Goal: Task Accomplishment & Management: Use online tool/utility

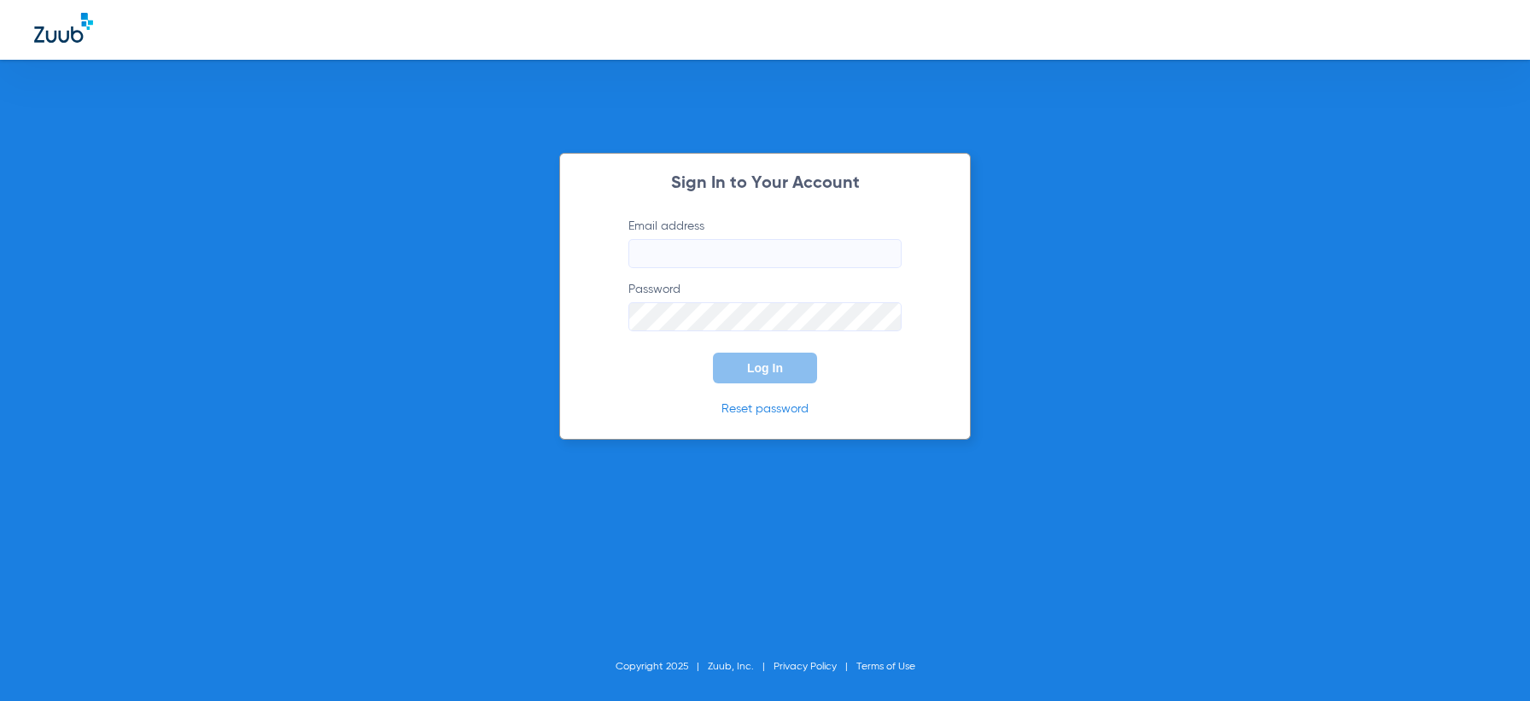
type input "[EMAIL_ADDRESS][DOMAIN_NAME]"
click at [782, 385] on div "Sign In to Your Account Email address [EMAIL_ADDRESS][DOMAIN_NAME] Password Log…" at bounding box center [765, 296] width 412 height 287
click at [770, 368] on span "Log In" at bounding box center [765, 368] width 36 height 14
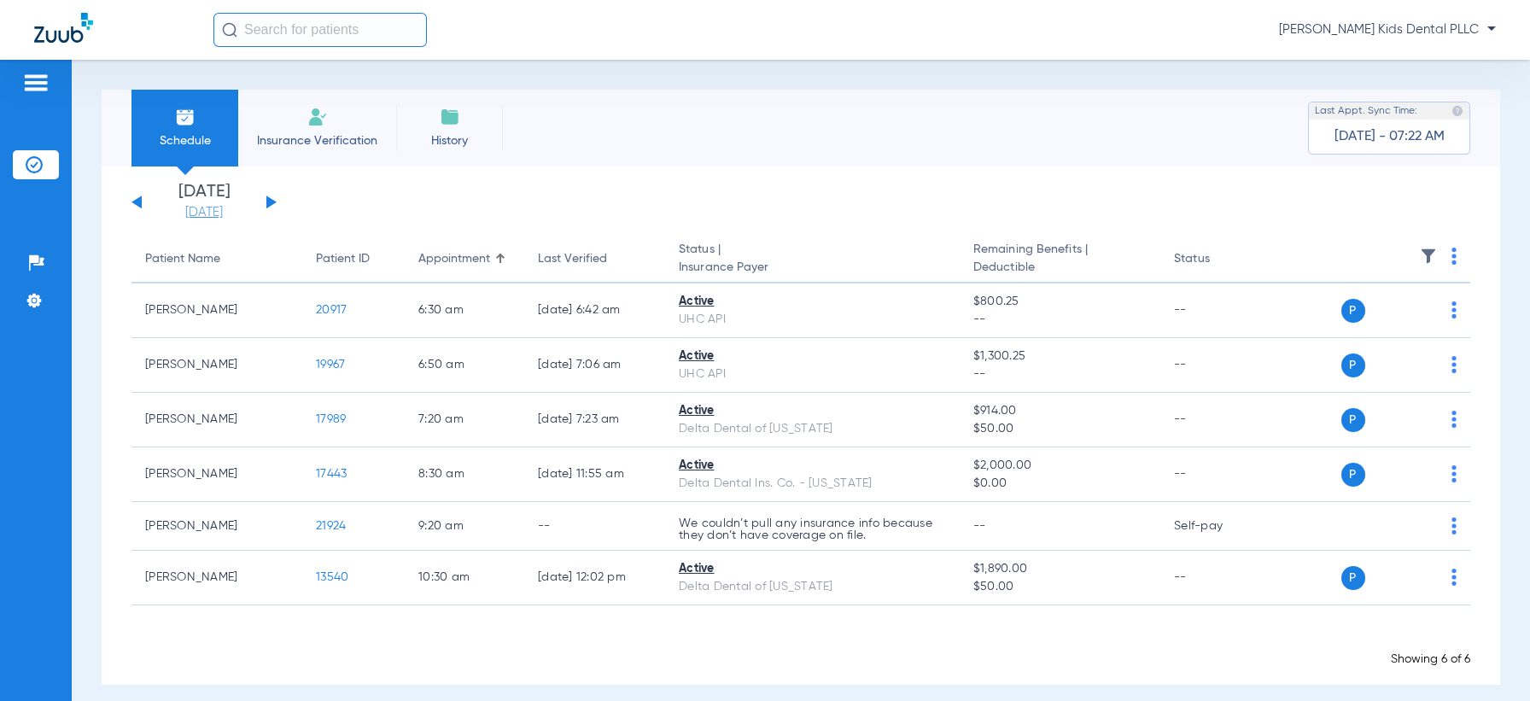
click at [173, 213] on link "[DATE]" at bounding box center [204, 212] width 102 height 17
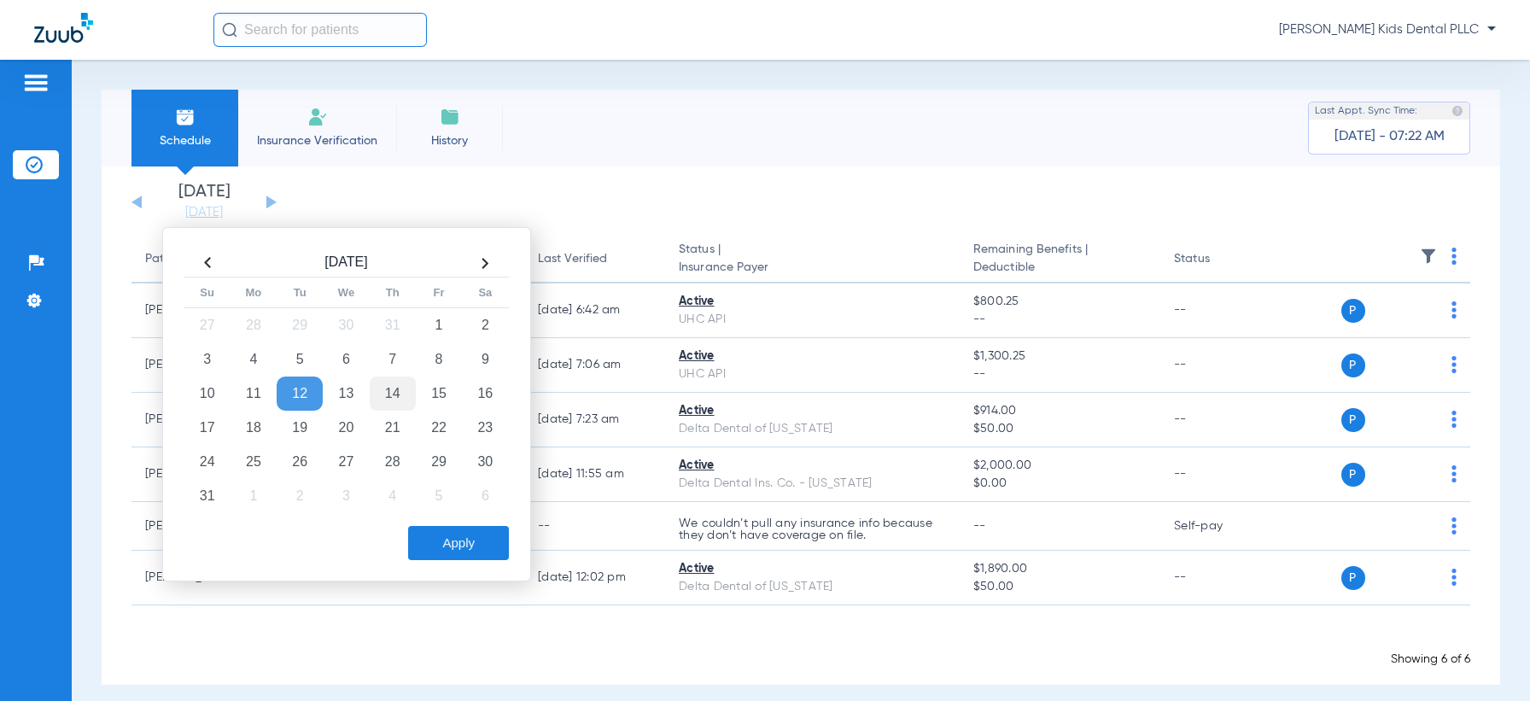
click at [404, 396] on td "14" at bounding box center [393, 394] width 46 height 34
click at [487, 545] on button "Apply" at bounding box center [458, 543] width 101 height 34
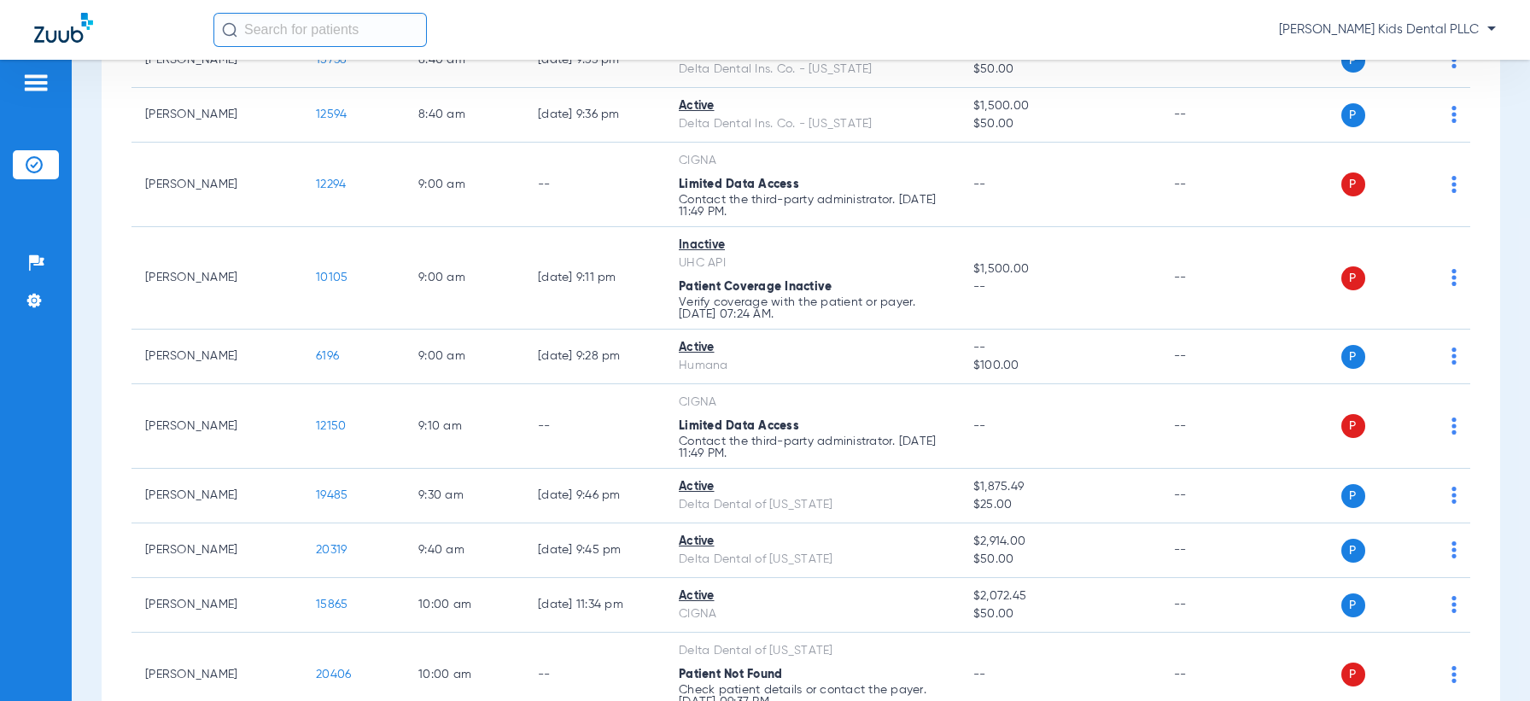
scroll to position [534, 0]
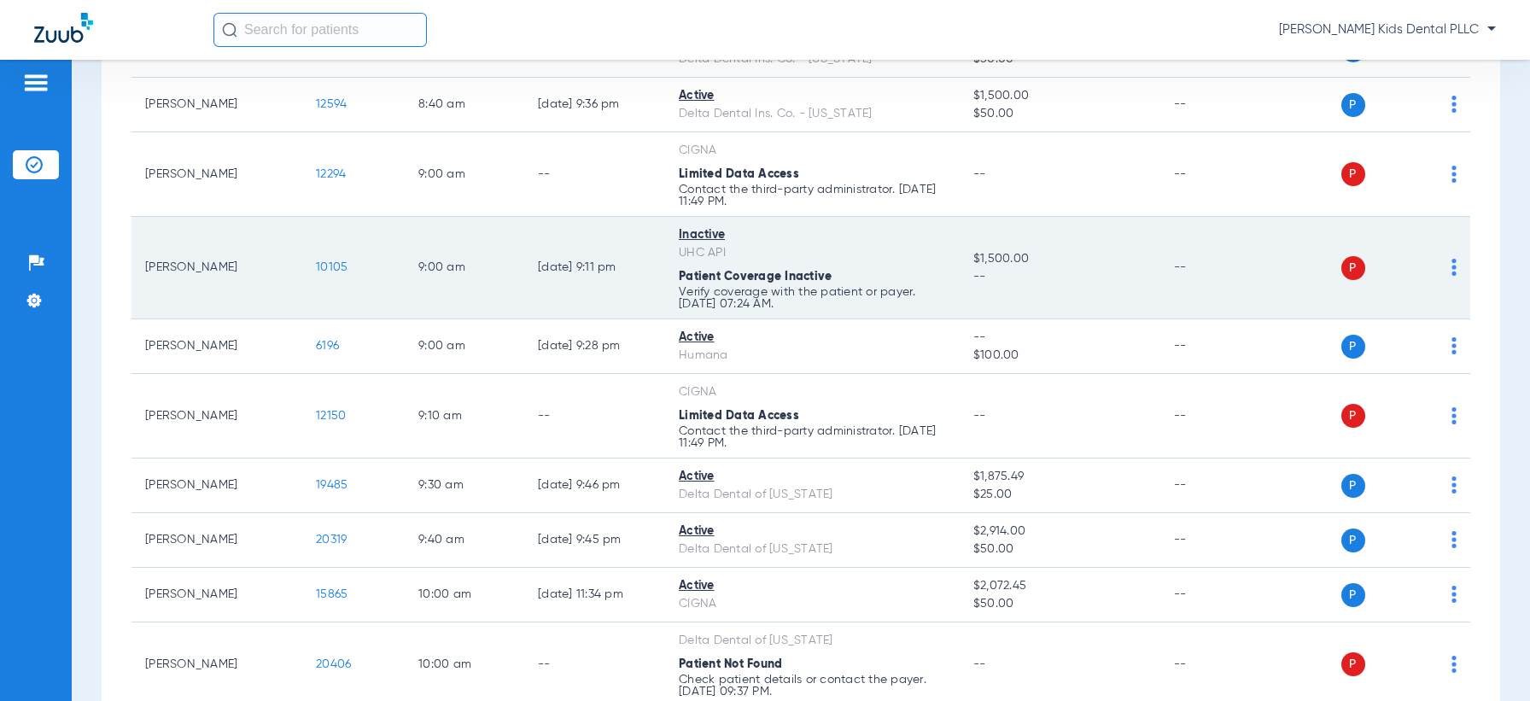
click at [682, 236] on div "Inactive" at bounding box center [812, 235] width 267 height 18
click at [331, 262] on span "10105" at bounding box center [332, 267] width 32 height 12
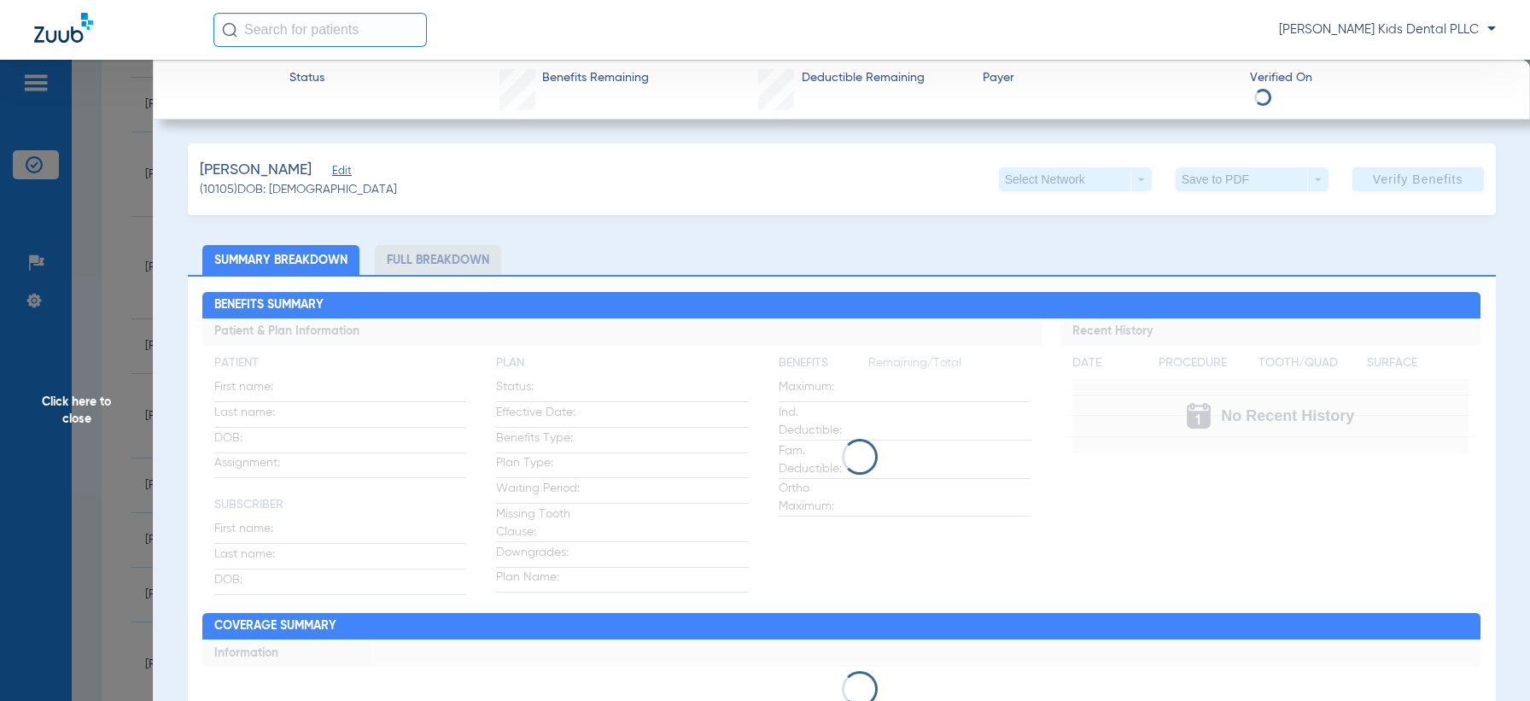
click at [82, 402] on span "Click here to close" at bounding box center [76, 410] width 153 height 701
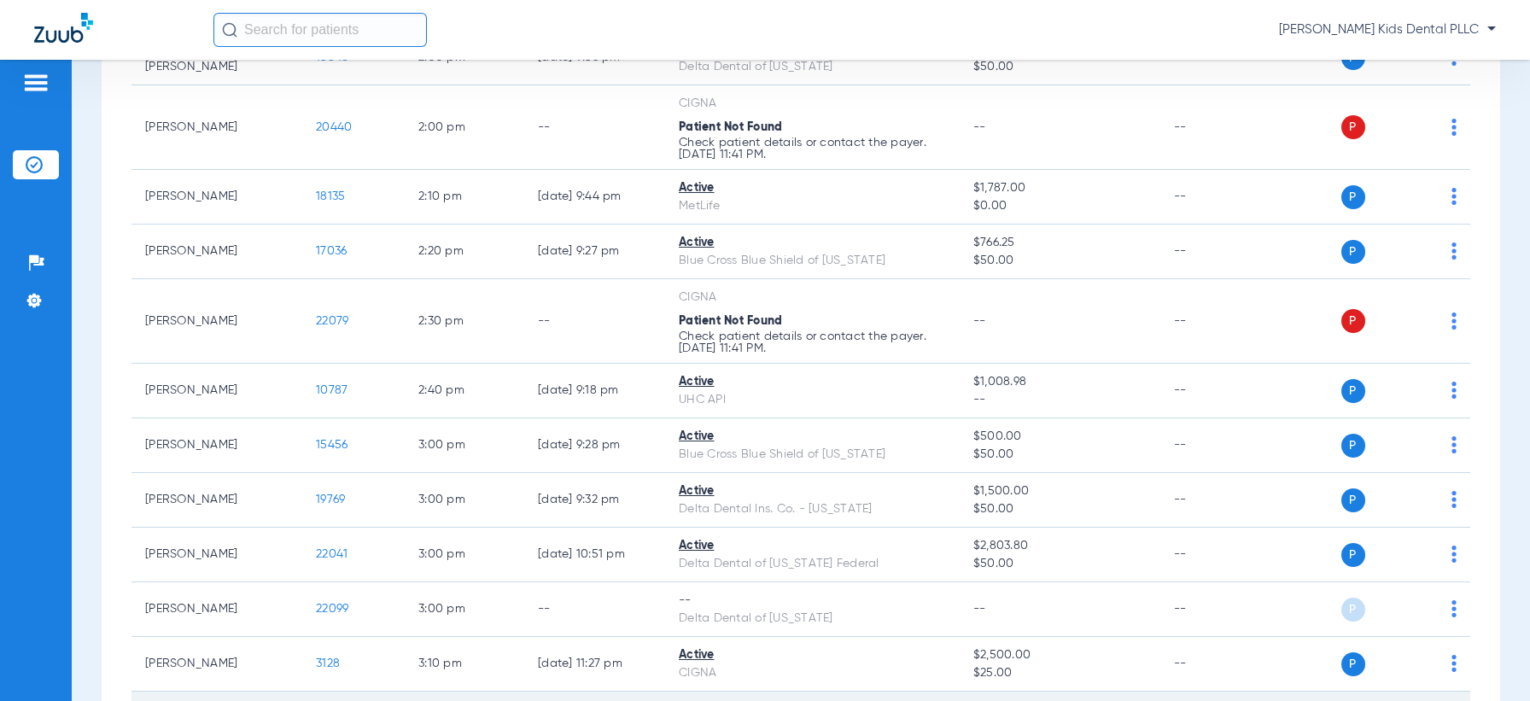
scroll to position [2405, 0]
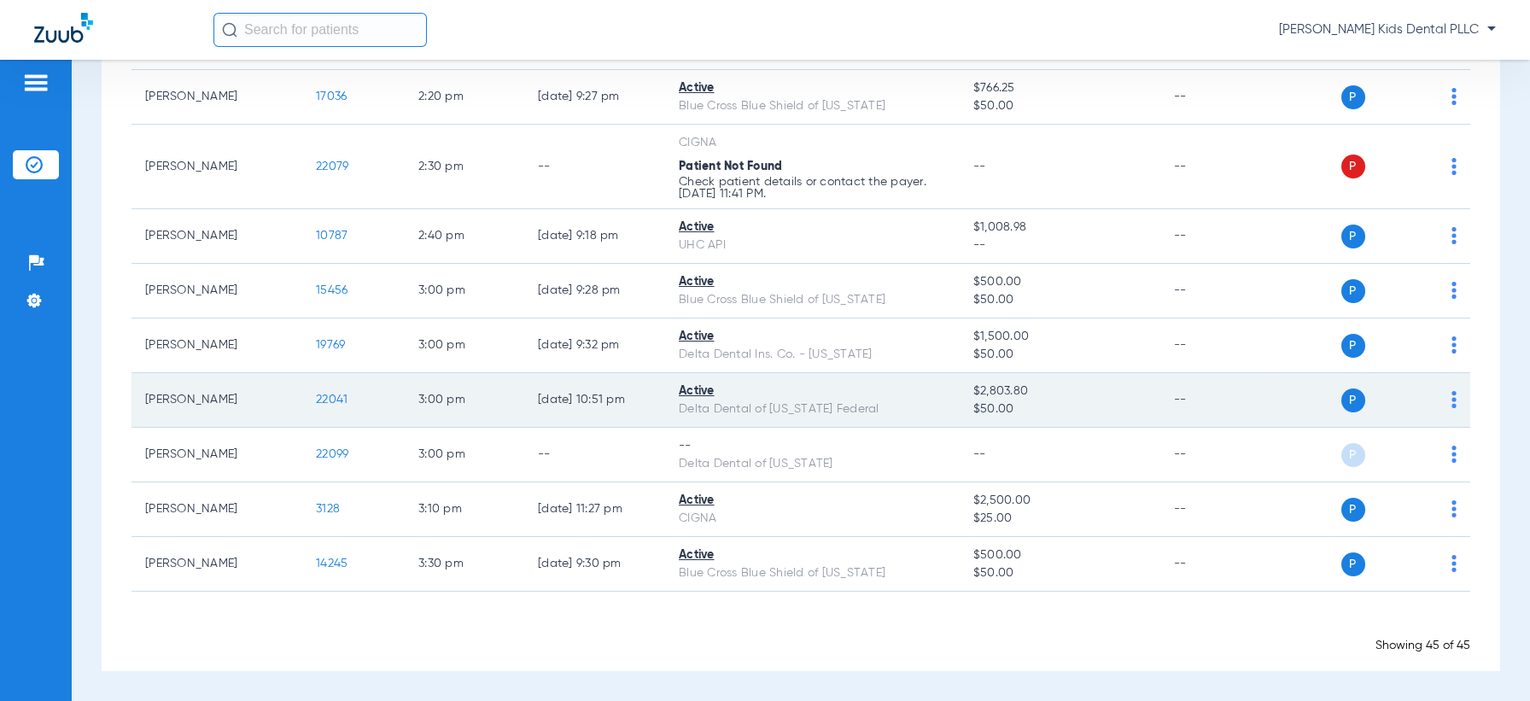
click at [325, 396] on span "22041" at bounding box center [332, 400] width 32 height 12
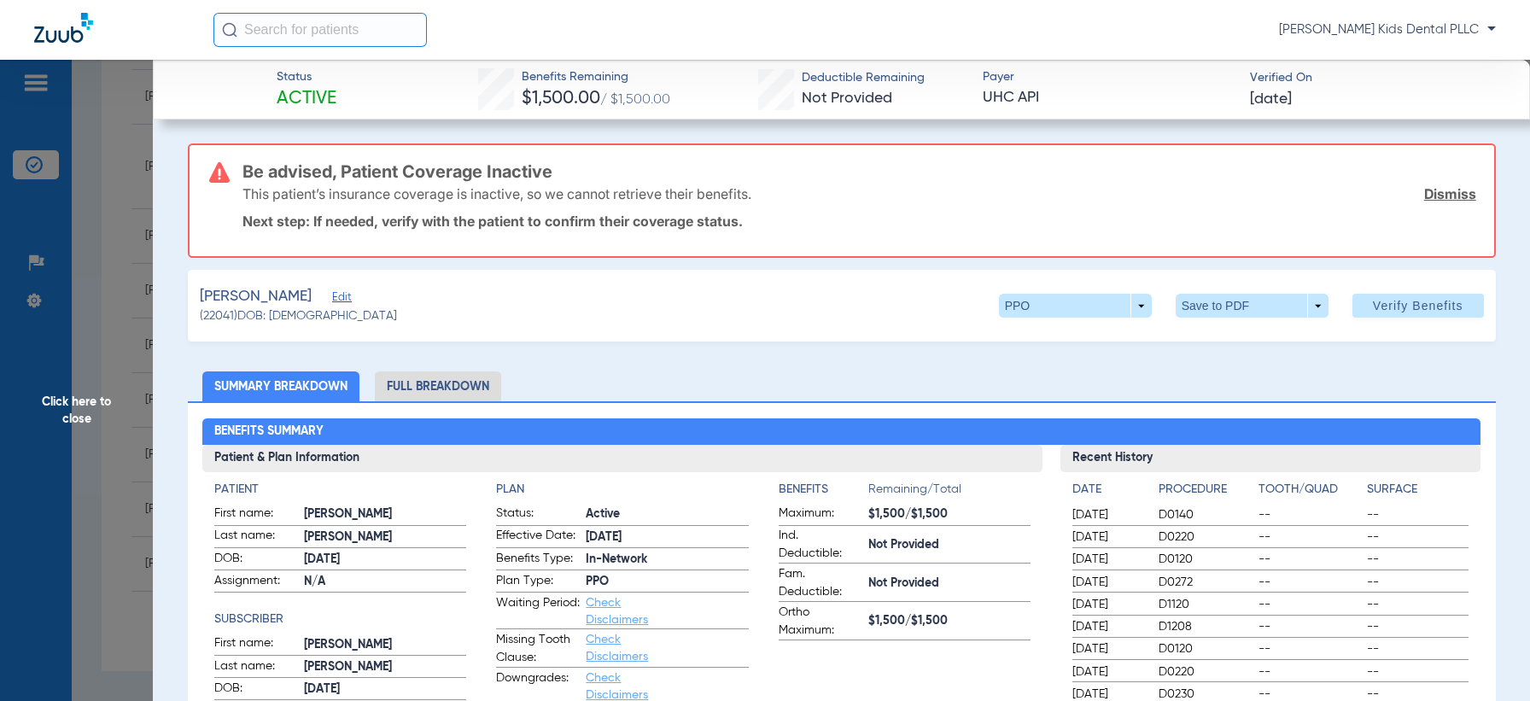
click at [95, 418] on span "Click here to close" at bounding box center [76, 410] width 153 height 701
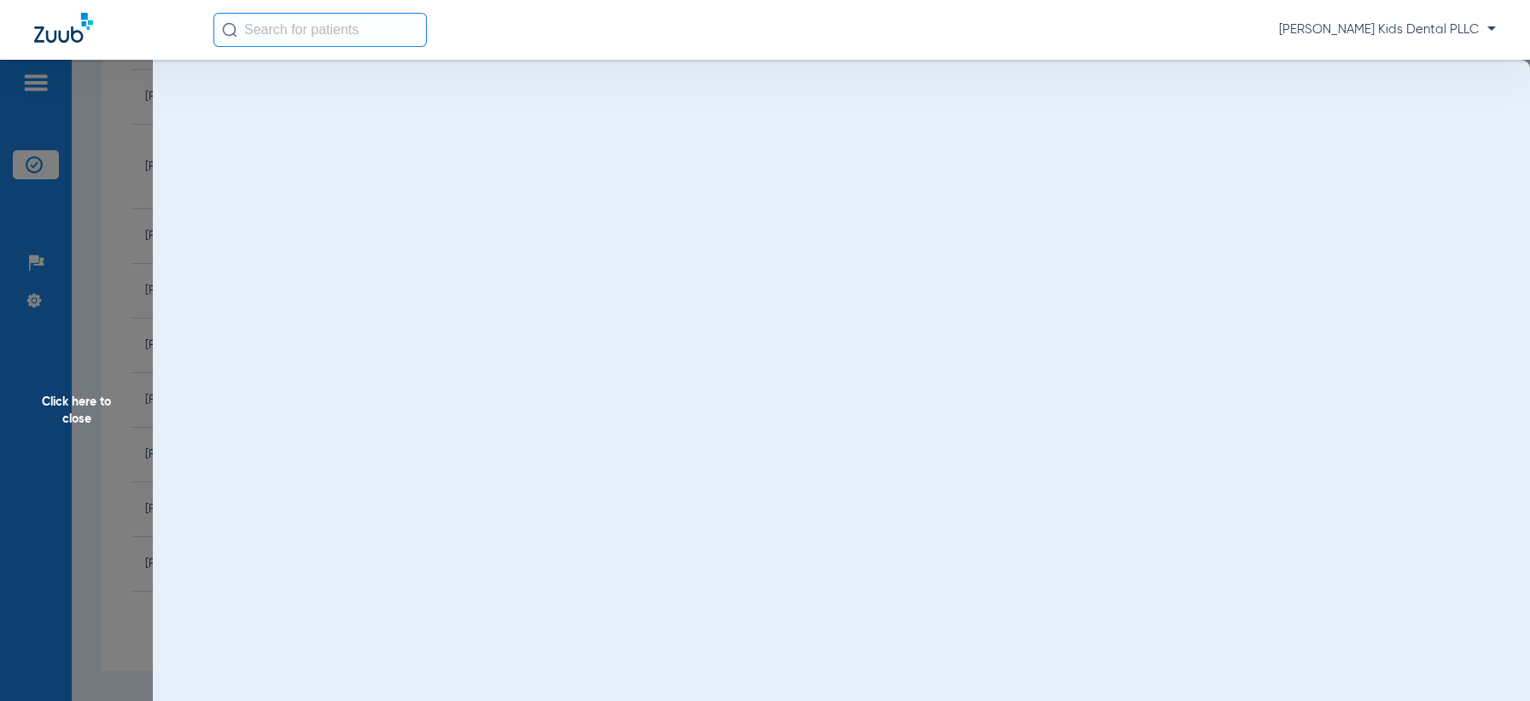
click at [72, 400] on span "Click here to close" at bounding box center [76, 410] width 153 height 701
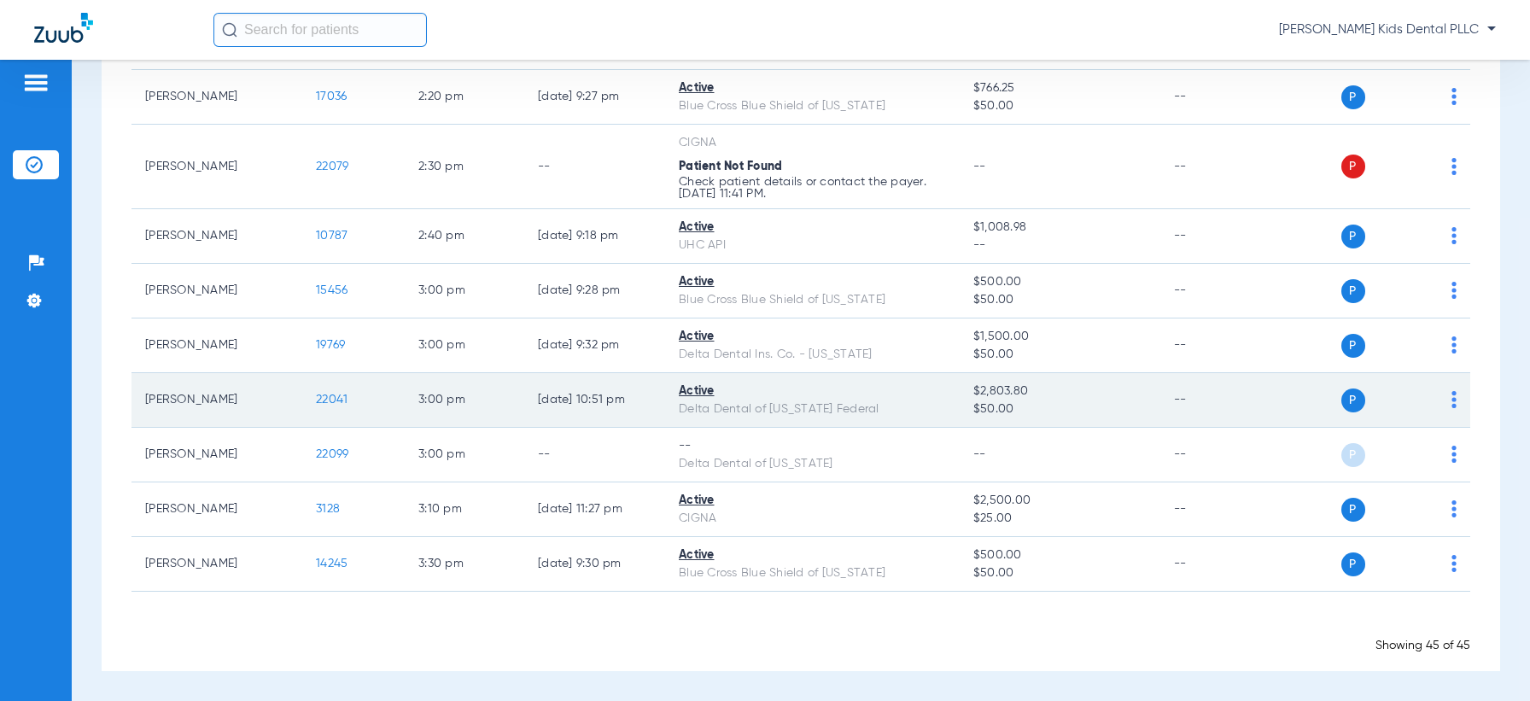
click at [325, 397] on span "22041" at bounding box center [332, 400] width 32 height 12
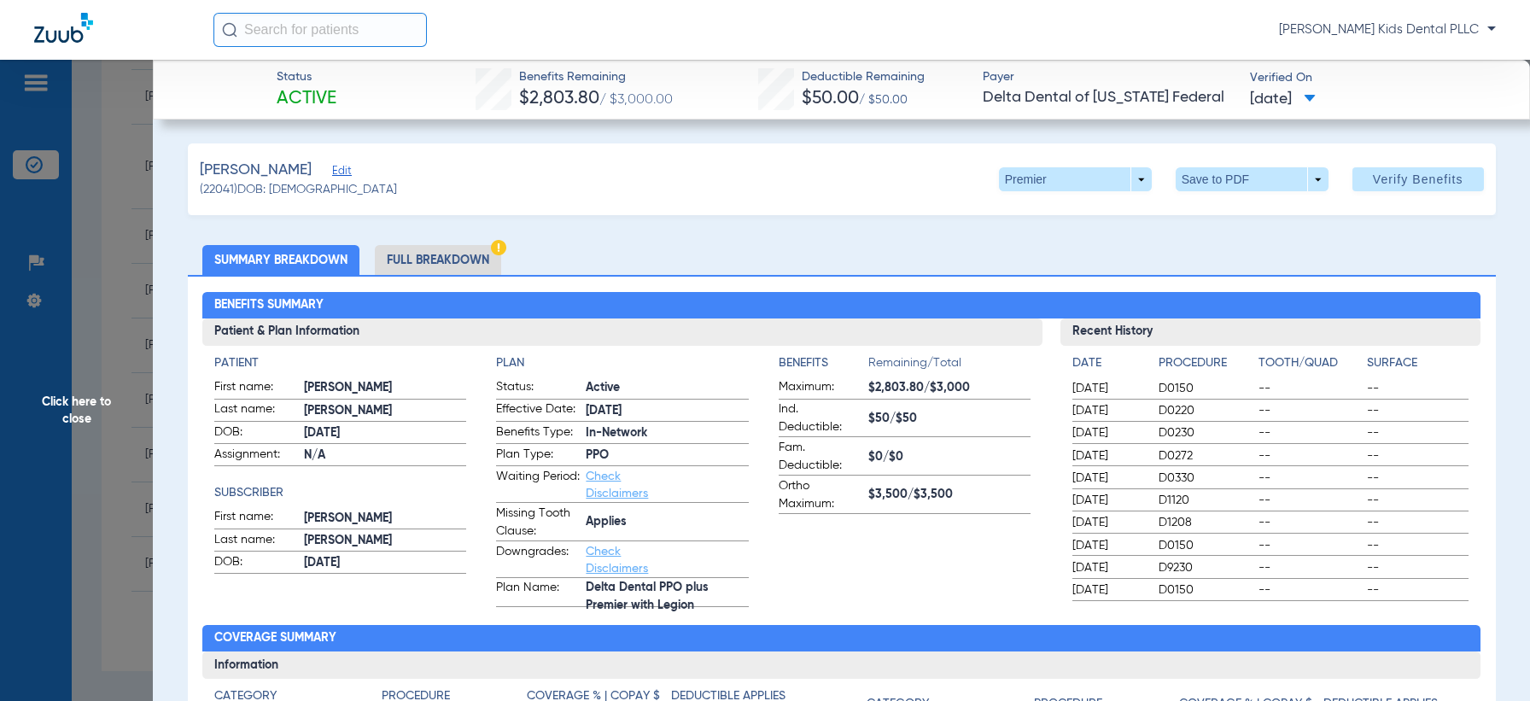
click at [420, 270] on li "Full Breakdown" at bounding box center [438, 260] width 126 height 30
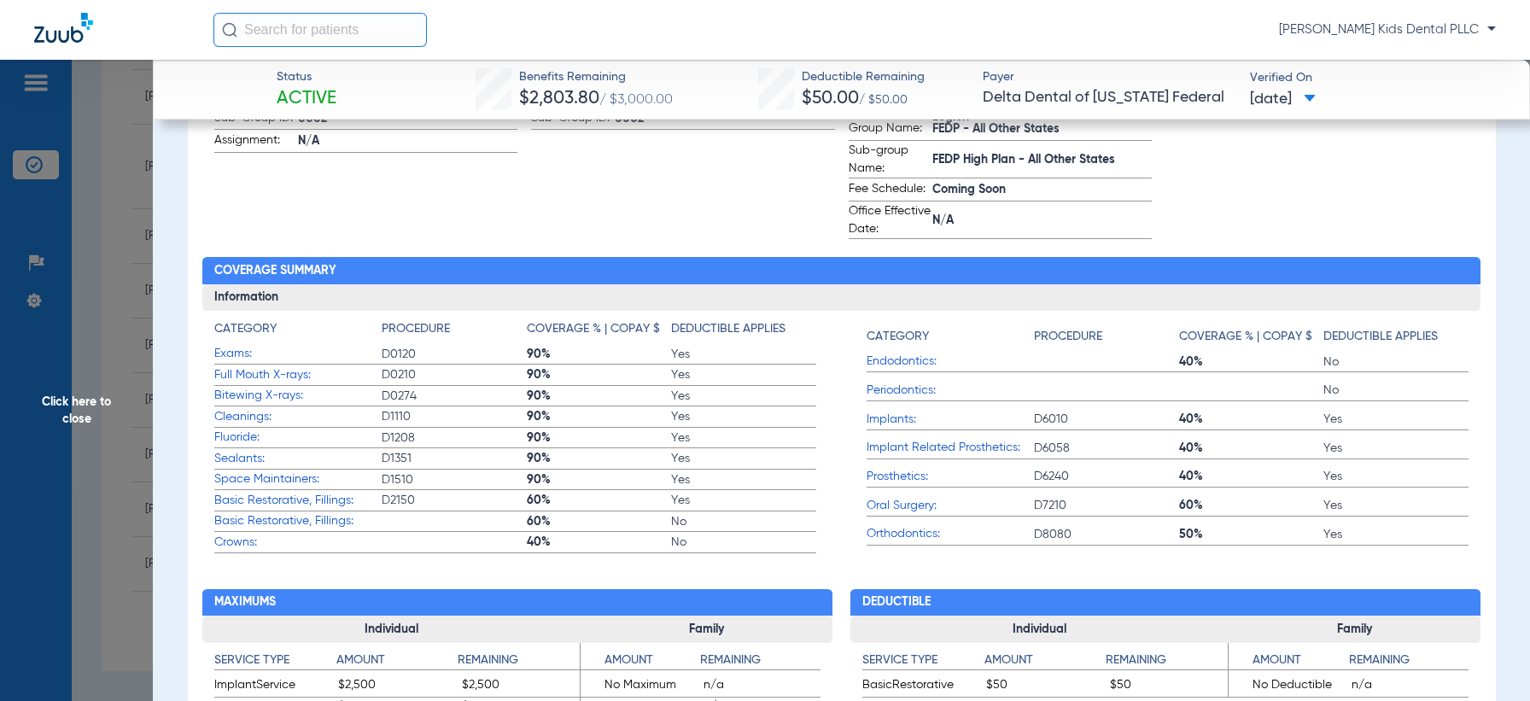
scroll to position [107, 0]
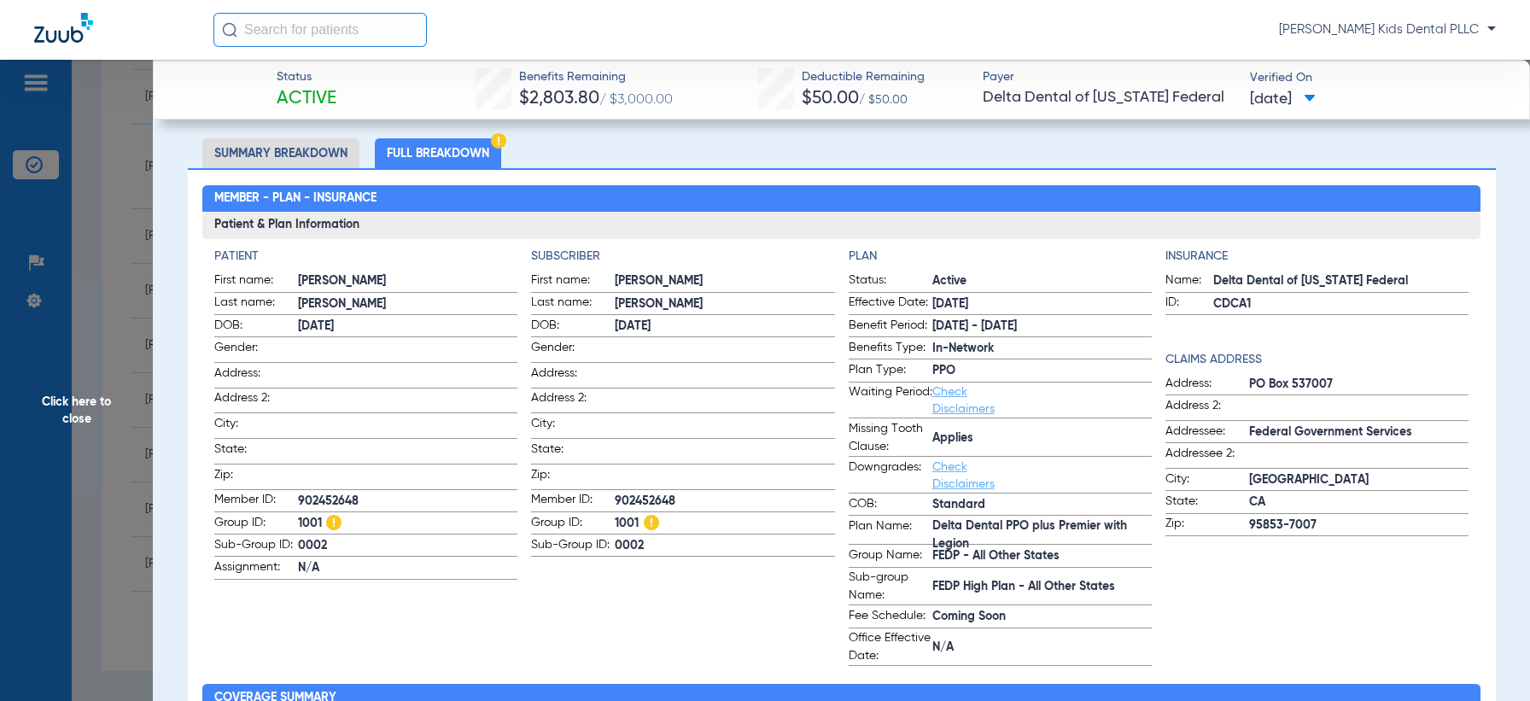
click at [102, 406] on span "Click here to close" at bounding box center [76, 410] width 153 height 701
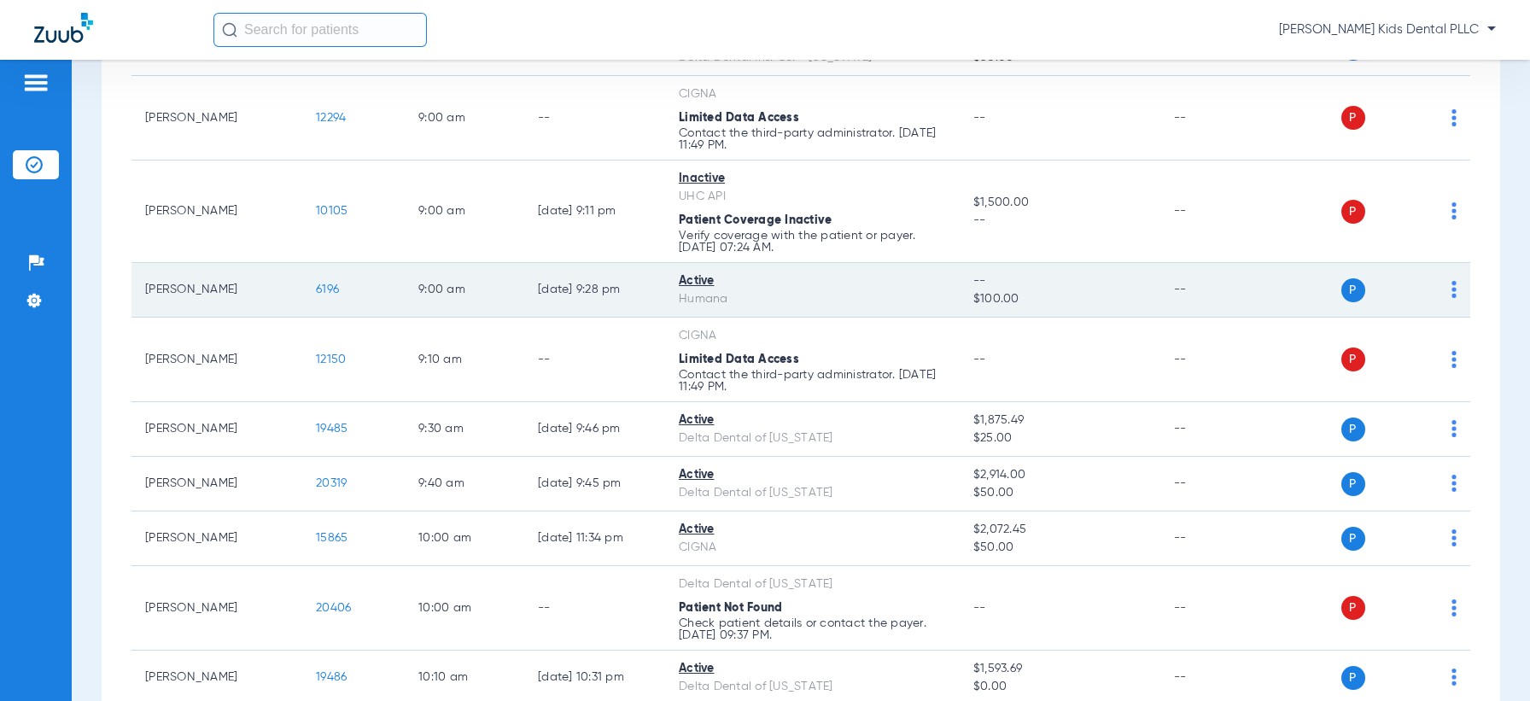
scroll to position [270, 0]
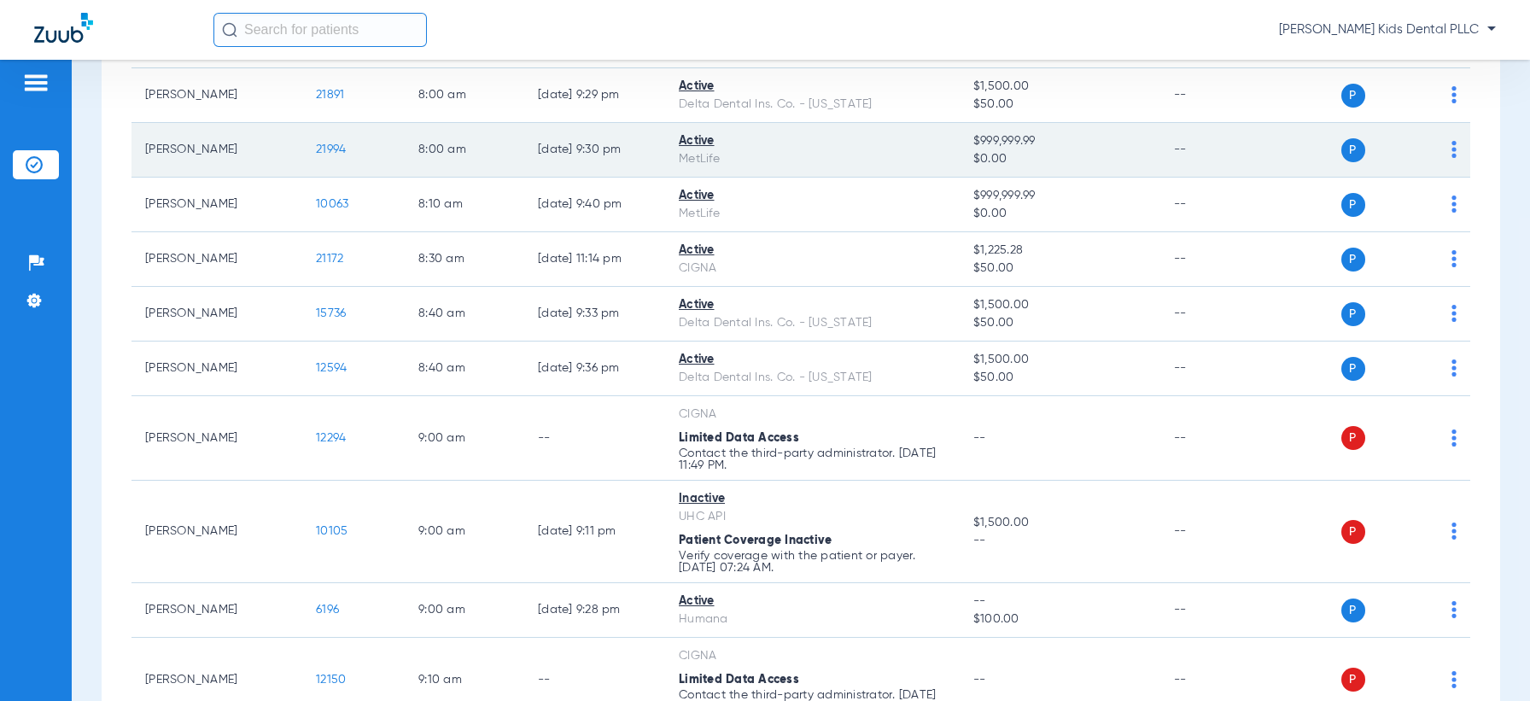
click at [332, 149] on span "21994" at bounding box center [331, 149] width 30 height 12
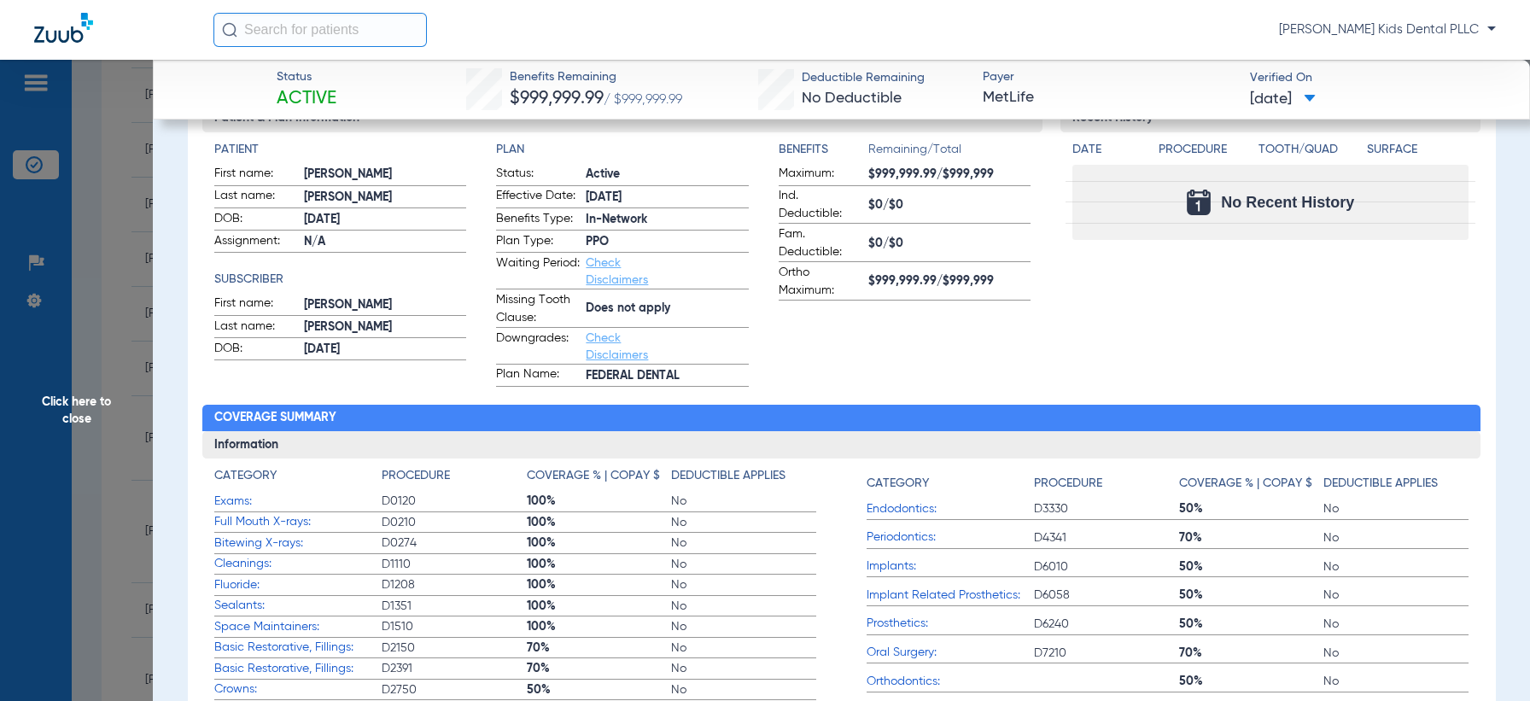
scroll to position [0, 0]
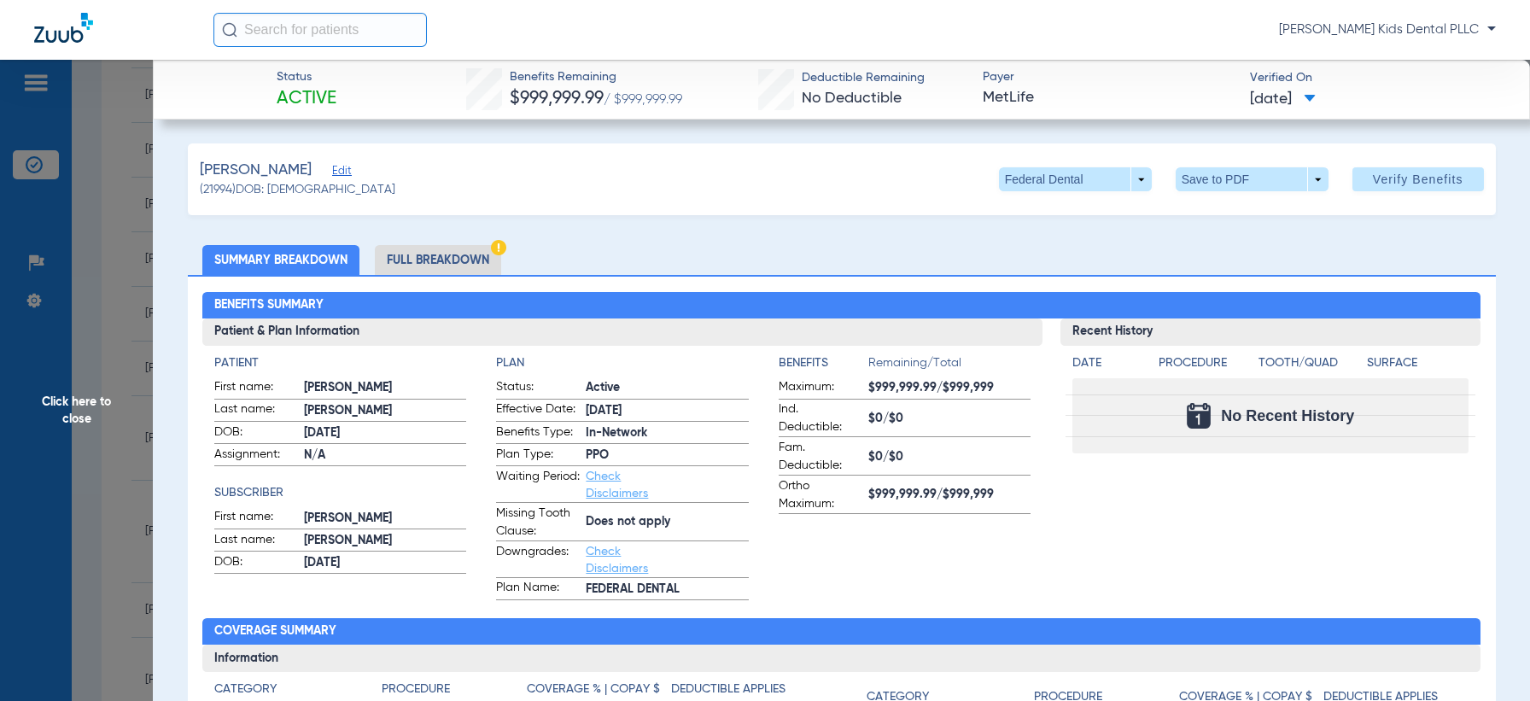
click at [454, 272] on li "Full Breakdown" at bounding box center [438, 260] width 126 height 30
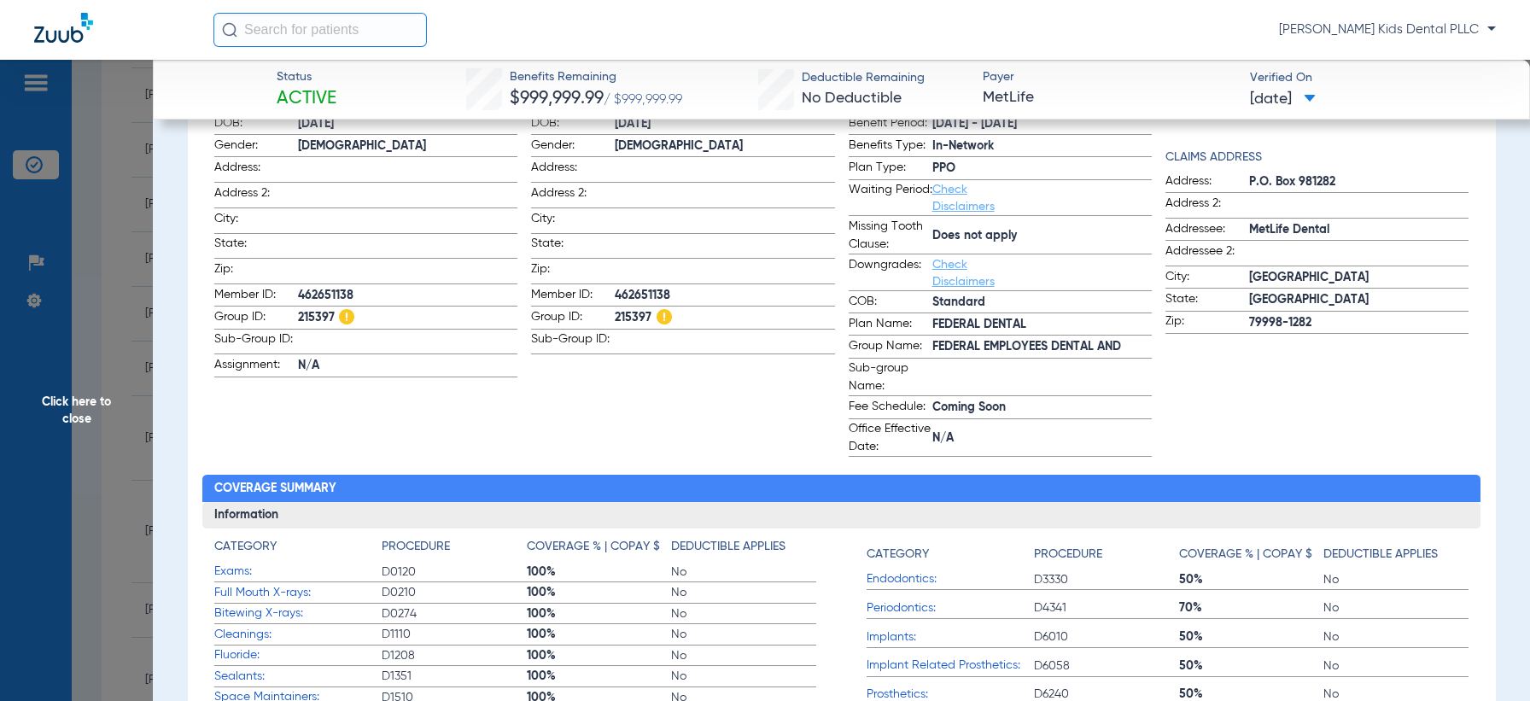
scroll to position [107, 0]
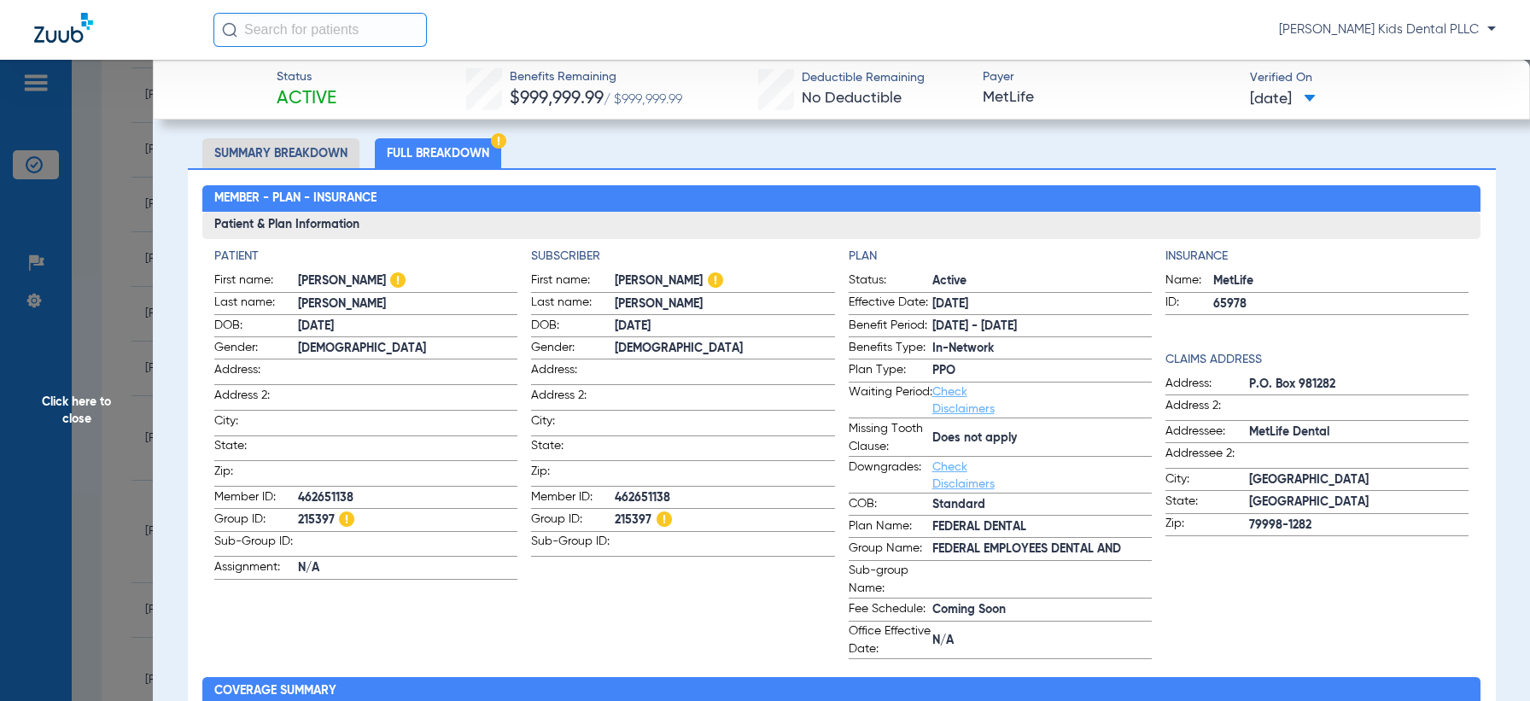
click at [83, 404] on span "Click here to close" at bounding box center [76, 410] width 153 height 701
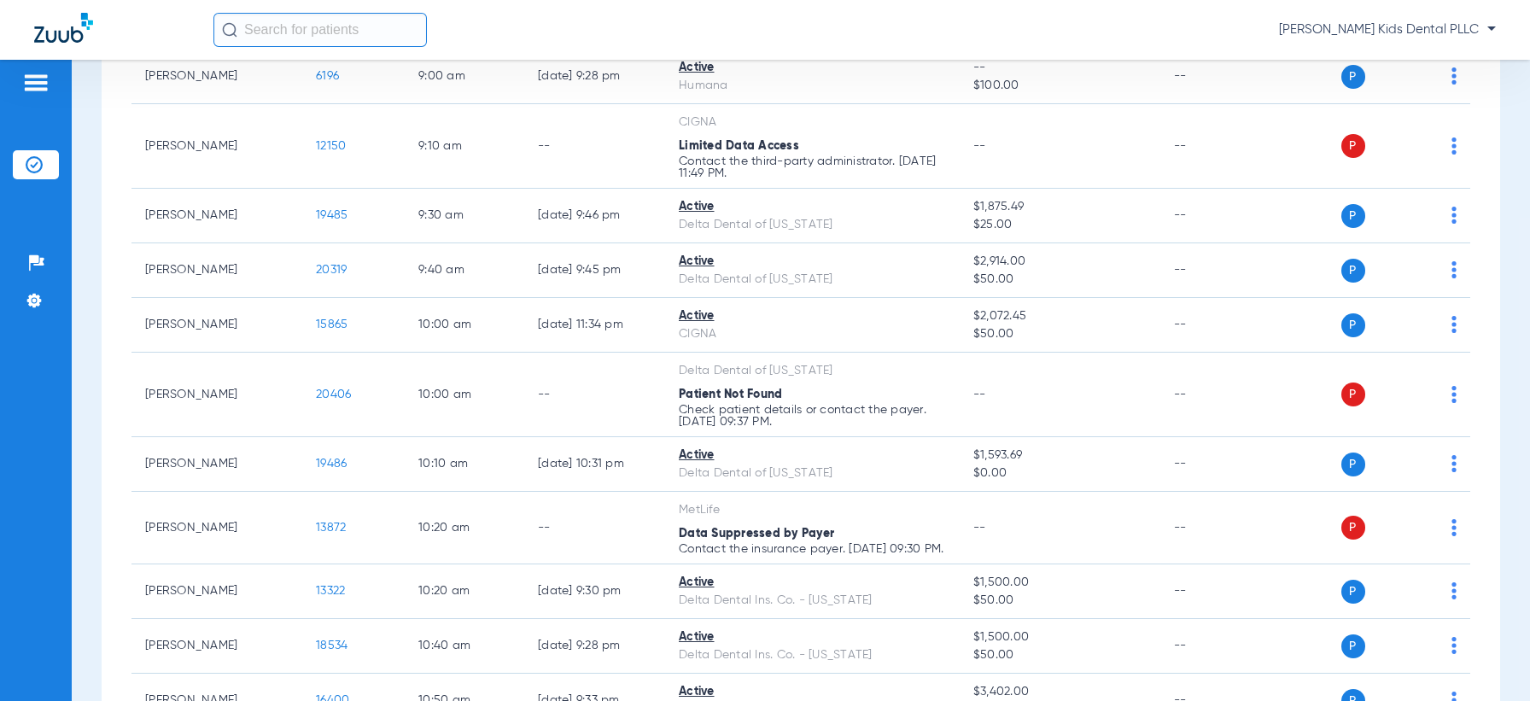
scroll to position [697, 0]
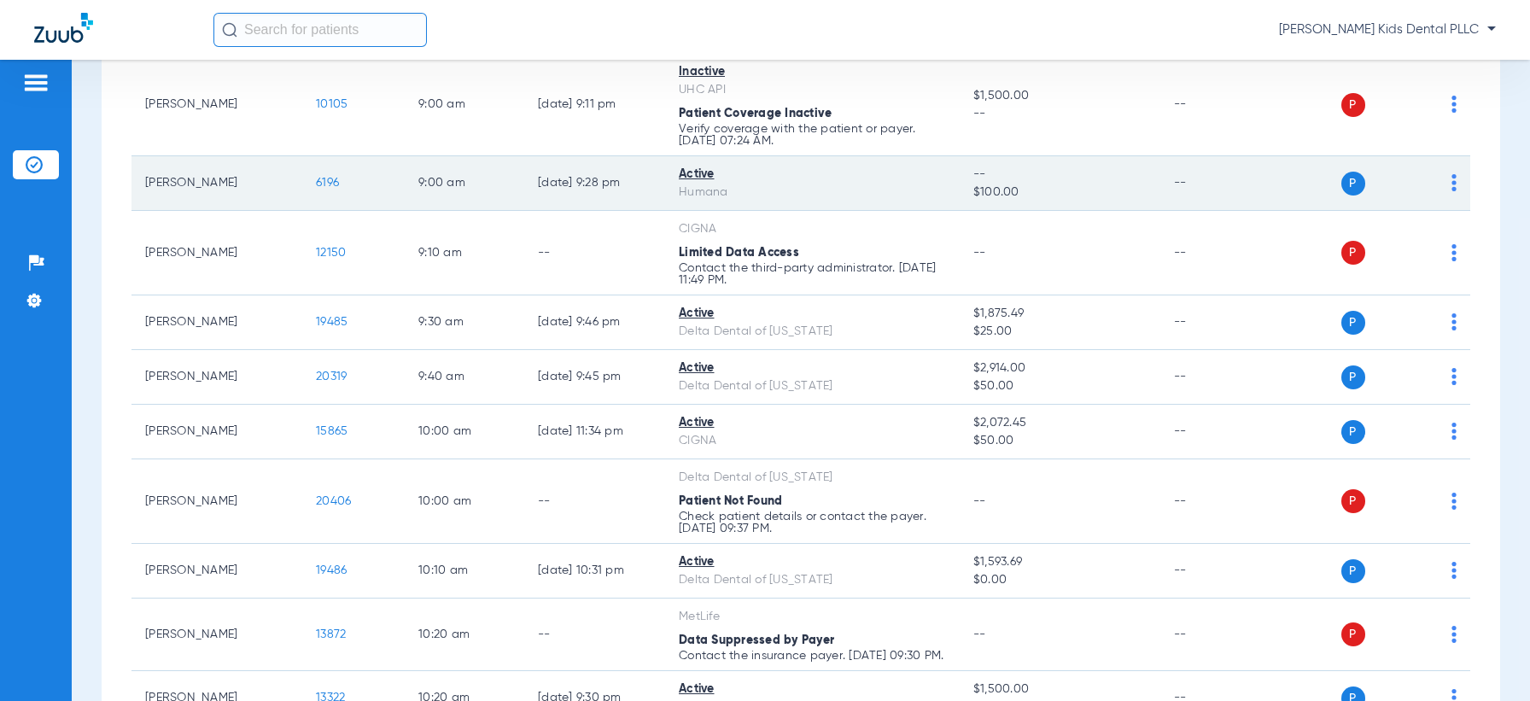
click at [331, 177] on span "6196" at bounding box center [327, 183] width 23 height 12
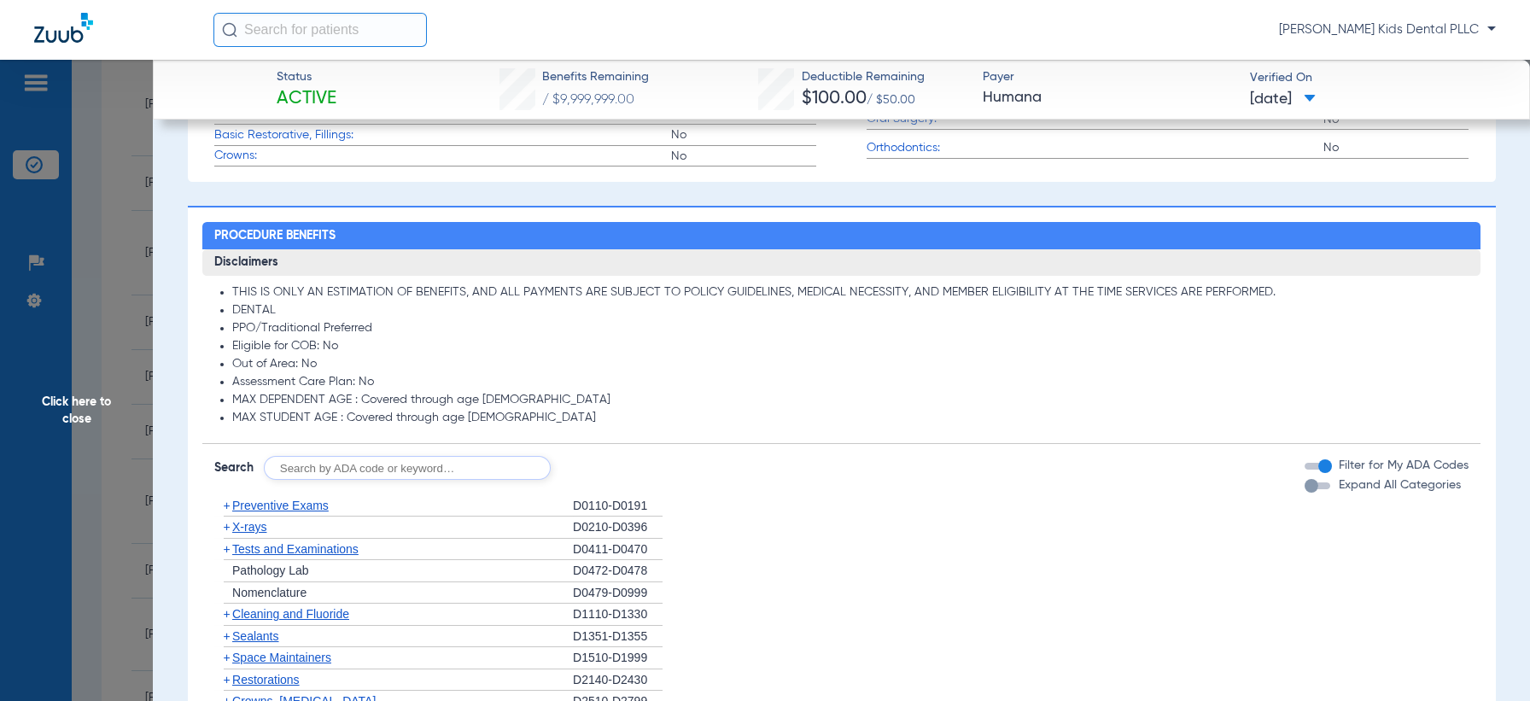
scroll to position [427, 0]
